Goal: Find contact information: Find contact information

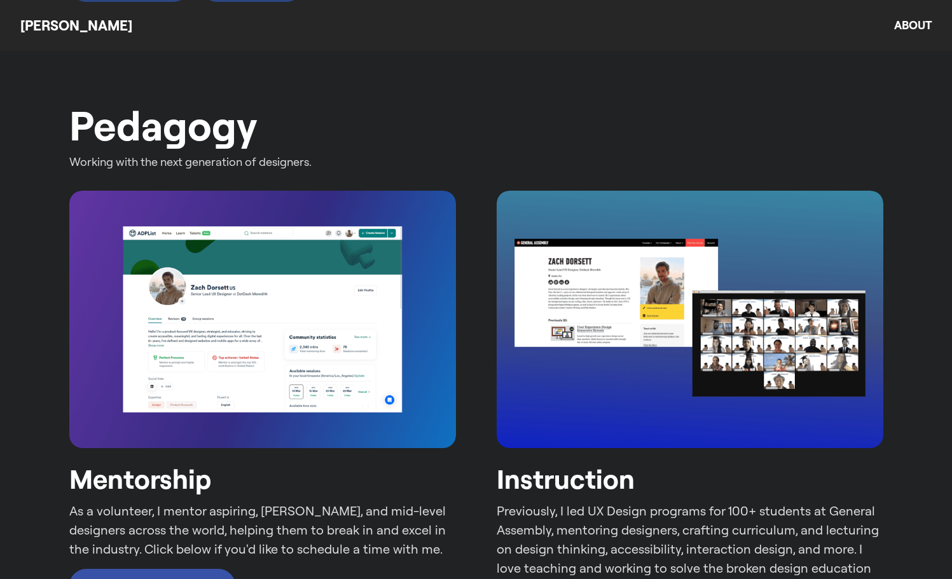
scroll to position [1864, 0]
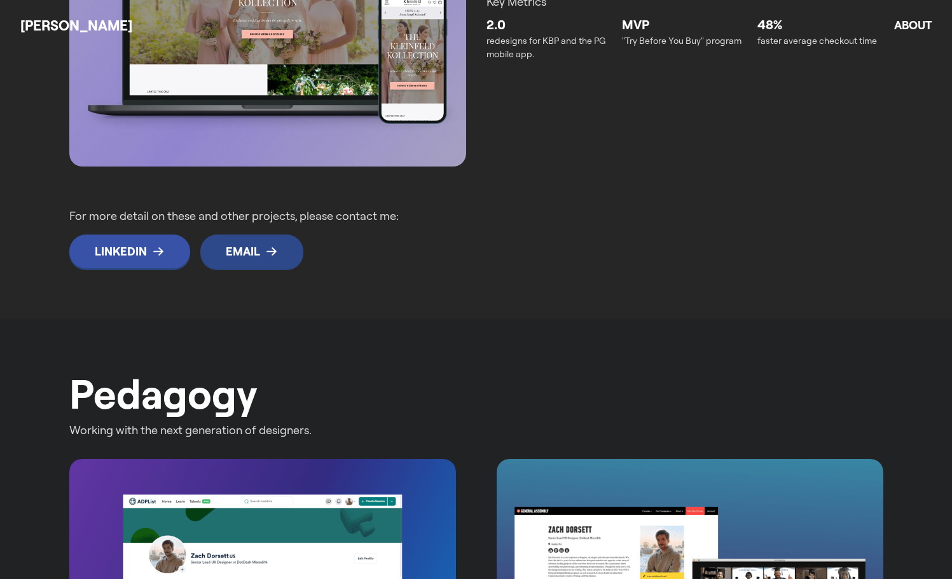
click at [263, 242] on link "Email" at bounding box center [251, 252] width 103 height 34
click at [266, 214] on p "For more detail on these and other projects, please contact me:" at bounding box center [272, 215] width 407 height 17
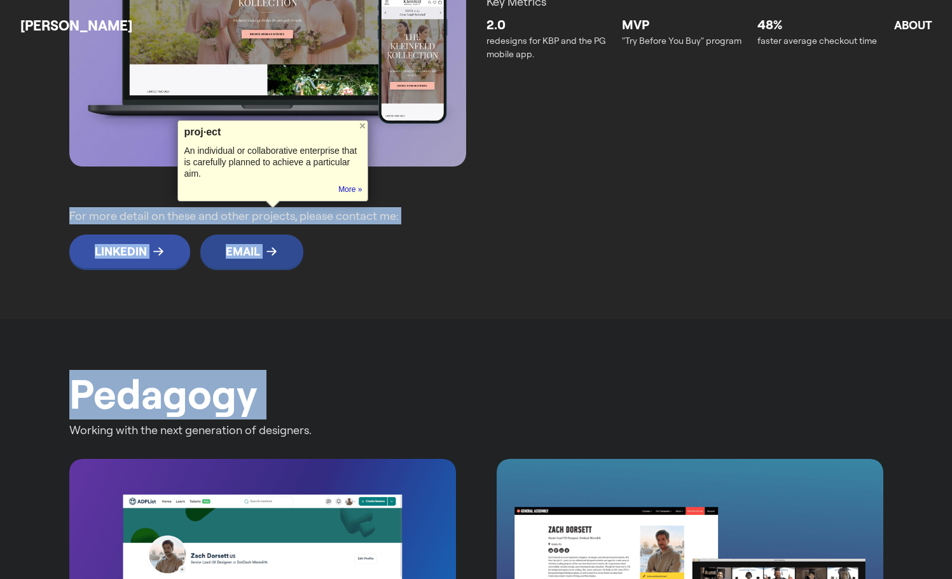
drag, startPoint x: 266, startPoint y: 214, endPoint x: 308, endPoint y: 257, distance: 60.7
click at [289, 257] on div "For more detail on these and other projects, please contact me: LinkedIn Email" at bounding box center [476, 238] width 814 height 62
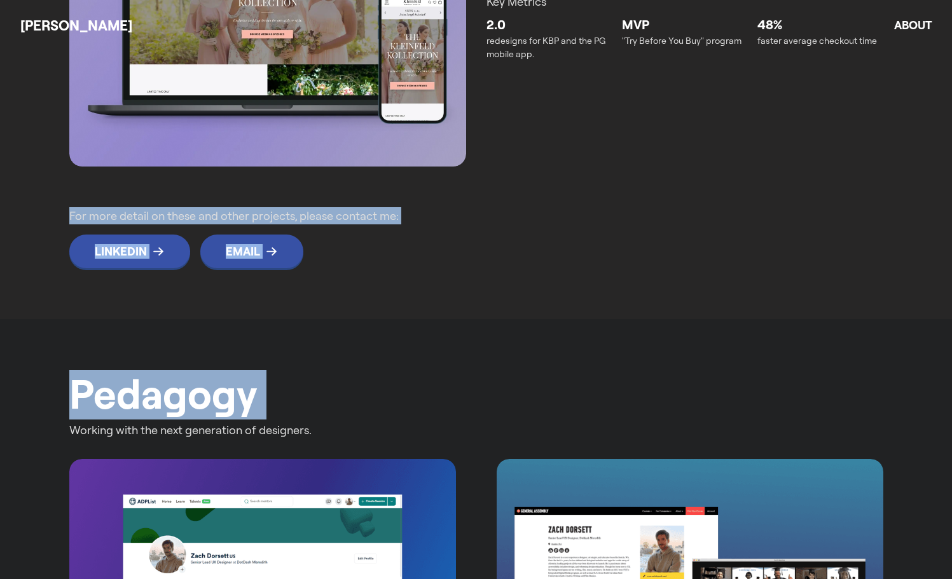
click at [324, 257] on div "LinkedIn Email" at bounding box center [476, 252] width 814 height 34
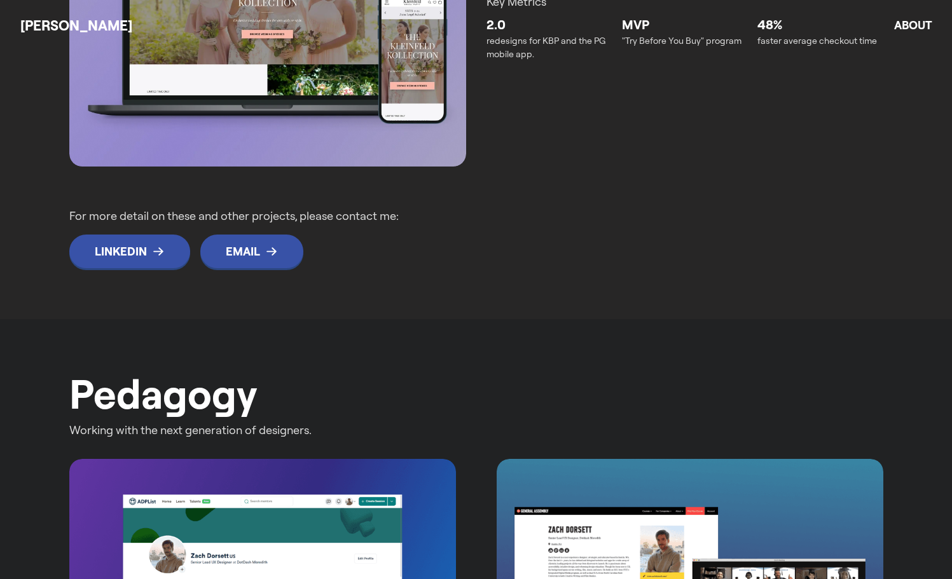
click at [327, 219] on p "For more detail on these and other projects, please contact me:" at bounding box center [272, 215] width 407 height 17
click at [306, 217] on p "For more detail on these and other projects, please contact me:" at bounding box center [272, 215] width 407 height 17
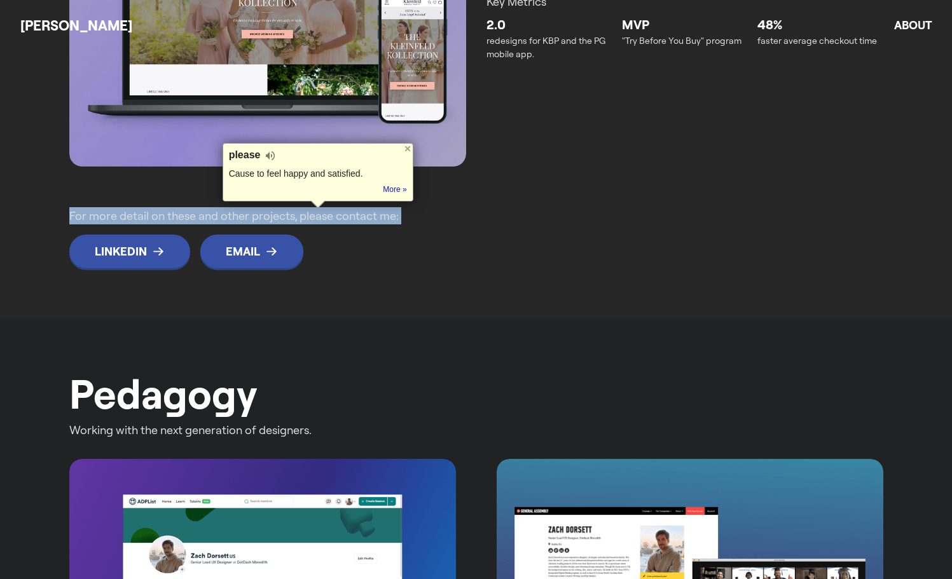
click at [306, 221] on p "For more detail on these and other projects, please contact me:" at bounding box center [272, 215] width 407 height 17
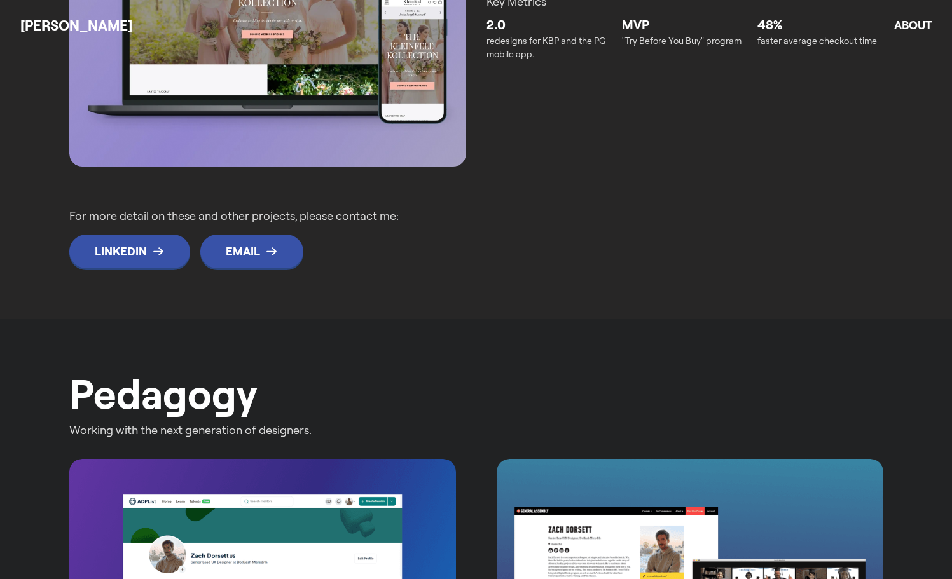
click at [319, 243] on div "LinkedIn Email" at bounding box center [476, 252] width 814 height 34
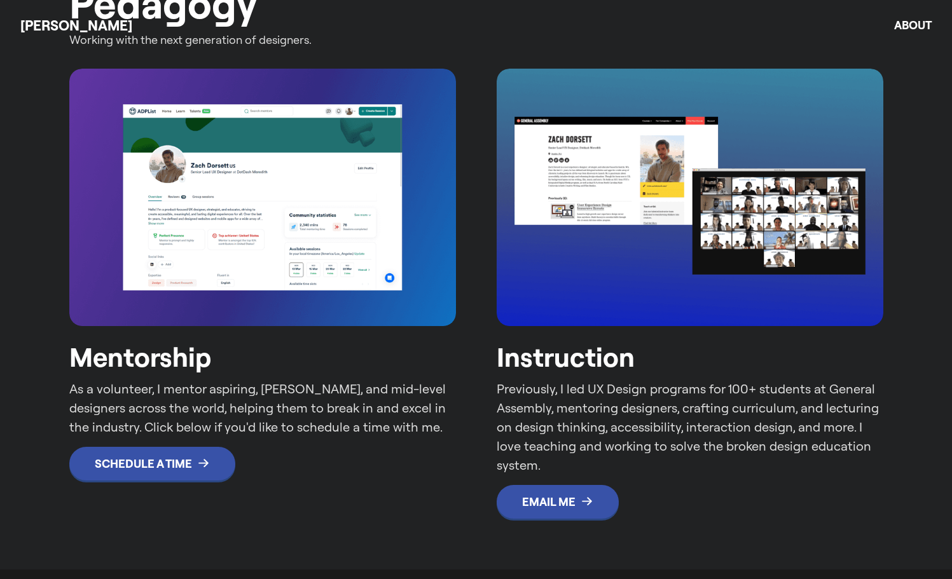
scroll to position [2288, 0]
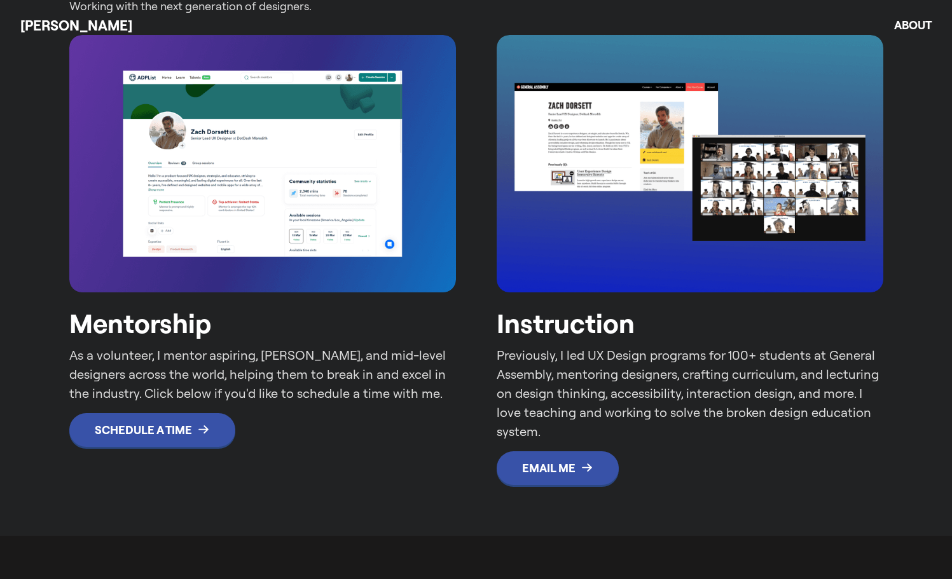
click at [918, 167] on div "Pedagogy Working with the next generation of designers. Mentorship As a volunte…" at bounding box center [476, 215] width 952 height 641
click at [910, 224] on div "Pedagogy Working with the next generation of designers. Mentorship As a volunte…" at bounding box center [476, 215] width 952 height 641
